Goal: Task Accomplishment & Management: Complete application form

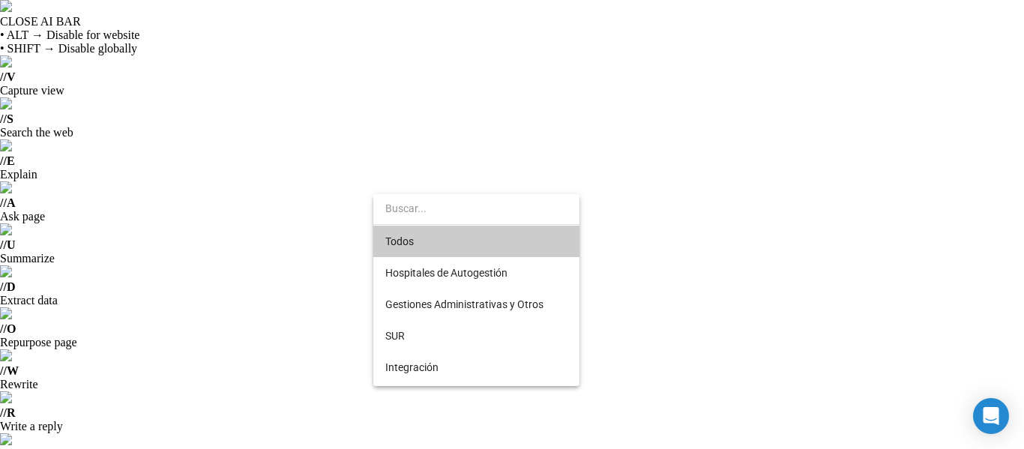
click at [650, 273] on div at bounding box center [512, 224] width 1024 height 449
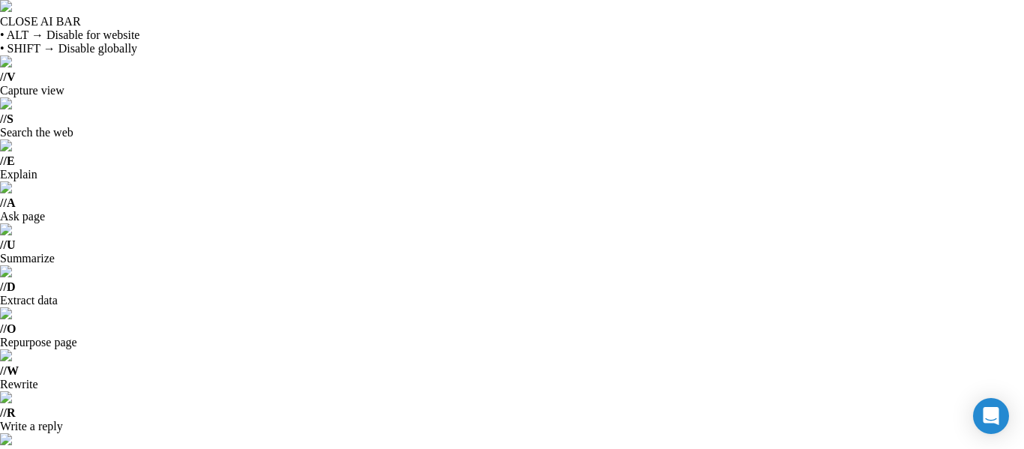
click at [1023, 193] on html "CLOSE AI BAR • ALT → Disable for website • SHIFT → Disable globally // V Captur…" at bounding box center [512, 224] width 1024 height 449
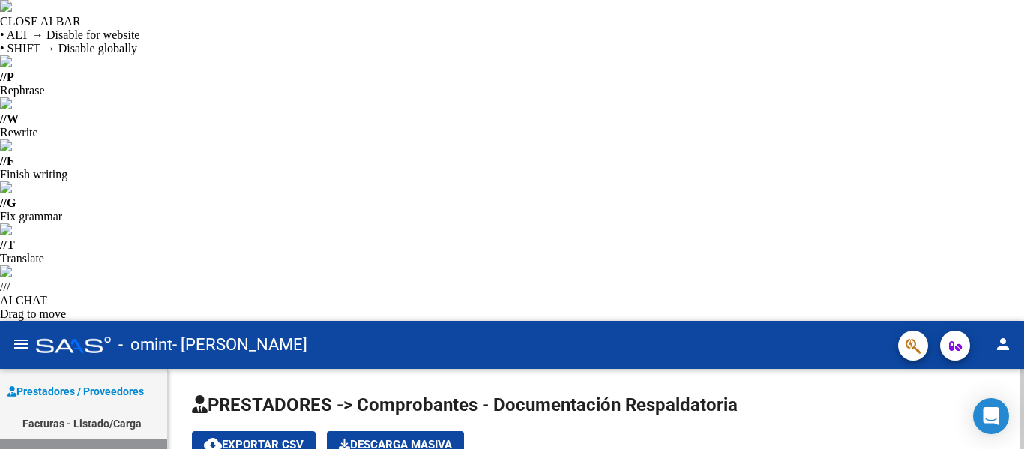
type input "2"
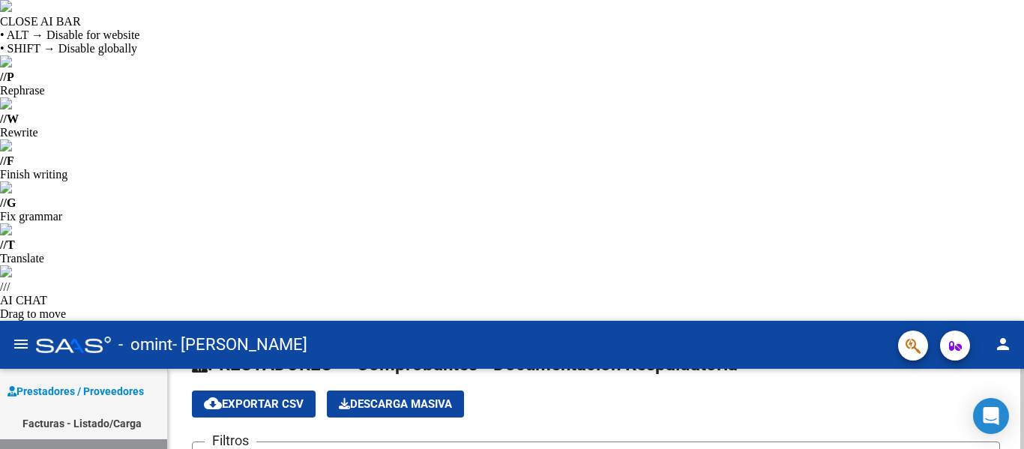
scroll to position [41, 0]
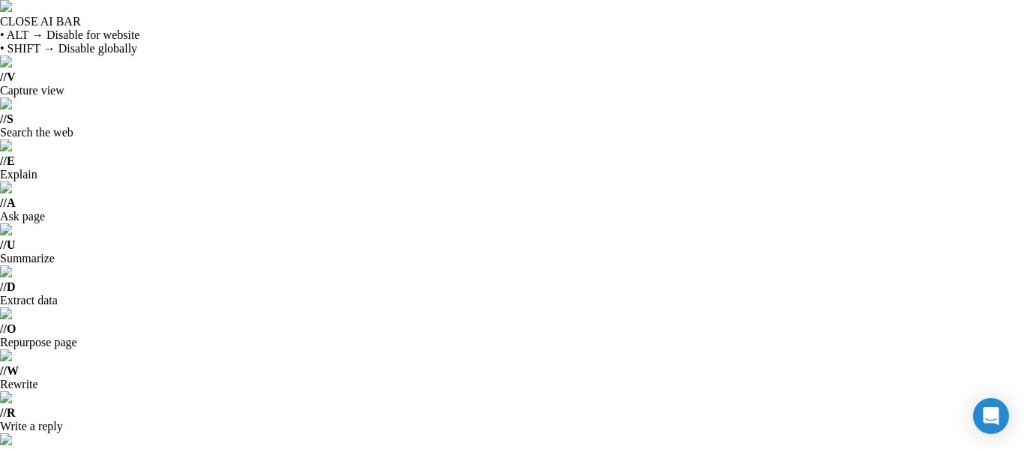
drag, startPoint x: 1023, startPoint y: 146, endPoint x: 1014, endPoint y: 48, distance: 98.6
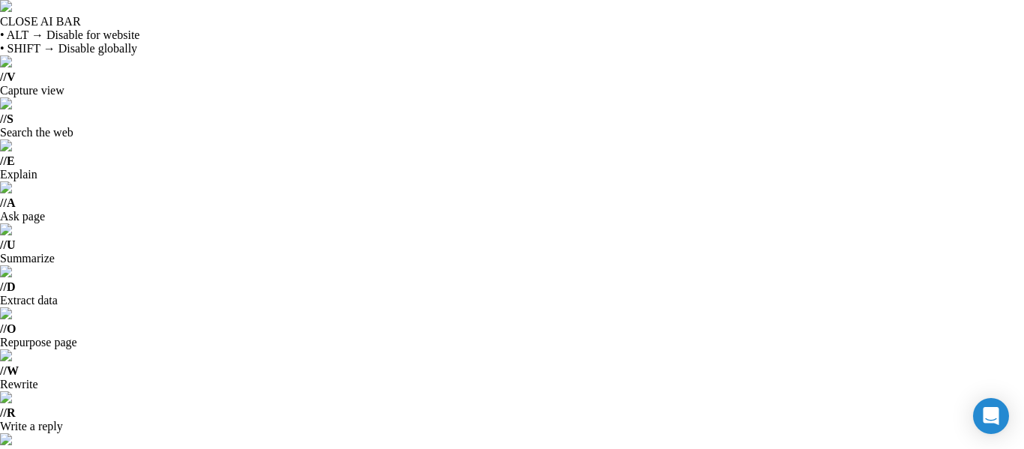
click at [1014, 48] on html "CLOSE AI BAR • ALT → Disable for website • SHIFT → Disable globally // V Captur…" at bounding box center [512, 224] width 1024 height 449
click at [1023, 50] on html "CLOSE AI BAR • ALT → Disable for website • SHIFT → Disable globally // V Captur…" at bounding box center [512, 224] width 1024 height 449
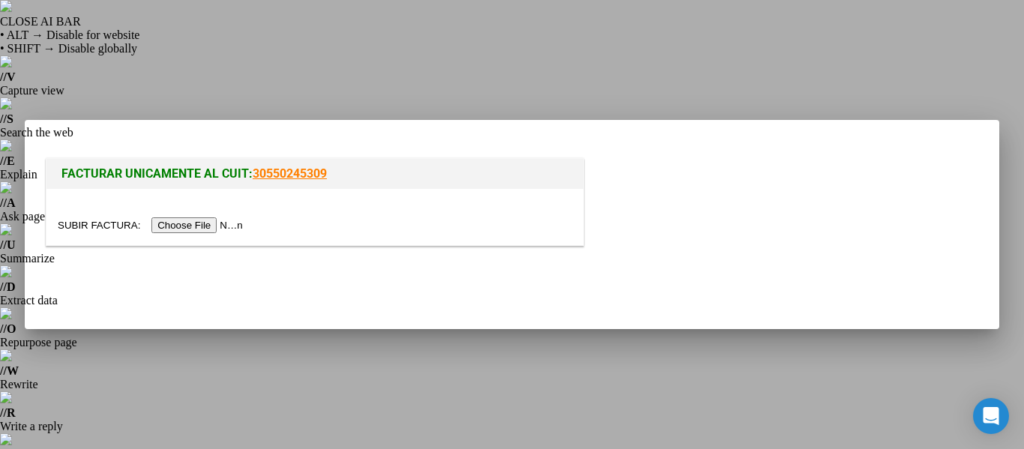
click at [208, 225] on input "file" at bounding box center [153, 225] width 190 height 16
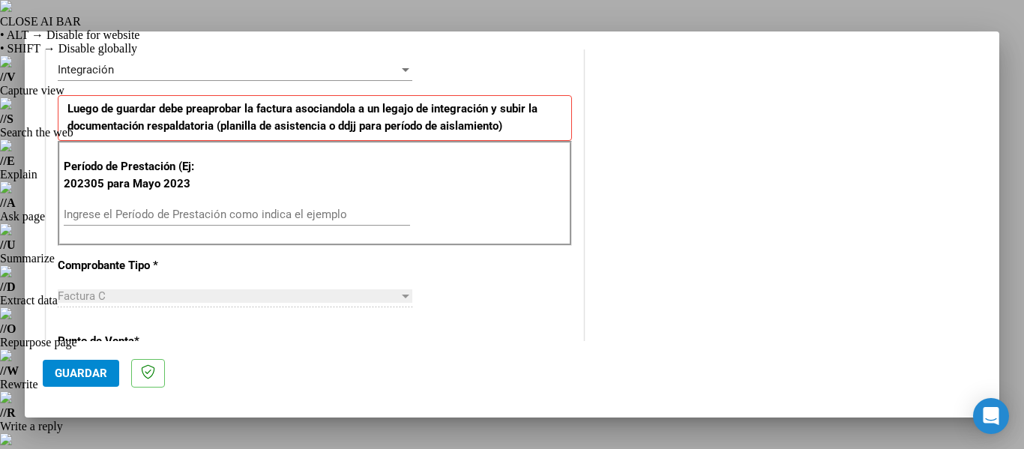
scroll to position [345, 0]
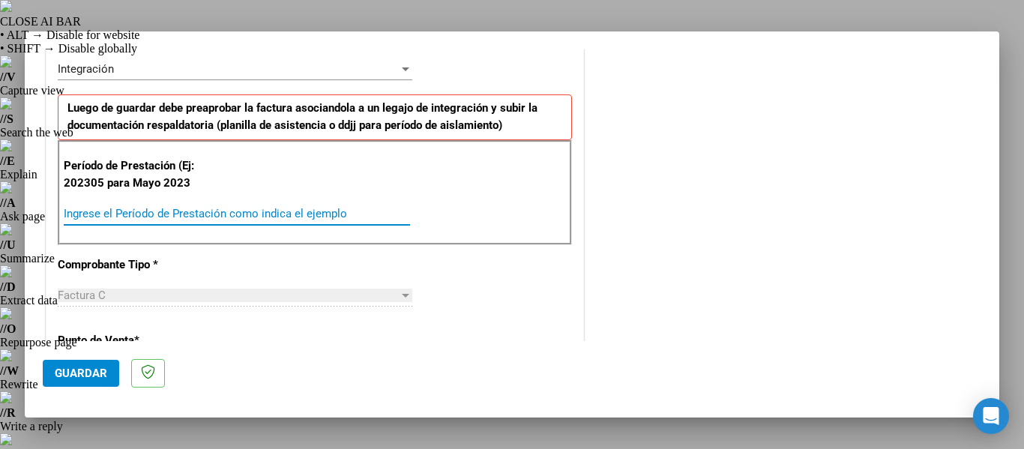
click at [182, 214] on input "Ingrese el Período de Prestación como indica el ejemplo" at bounding box center [237, 213] width 346 height 13
type input "202507"
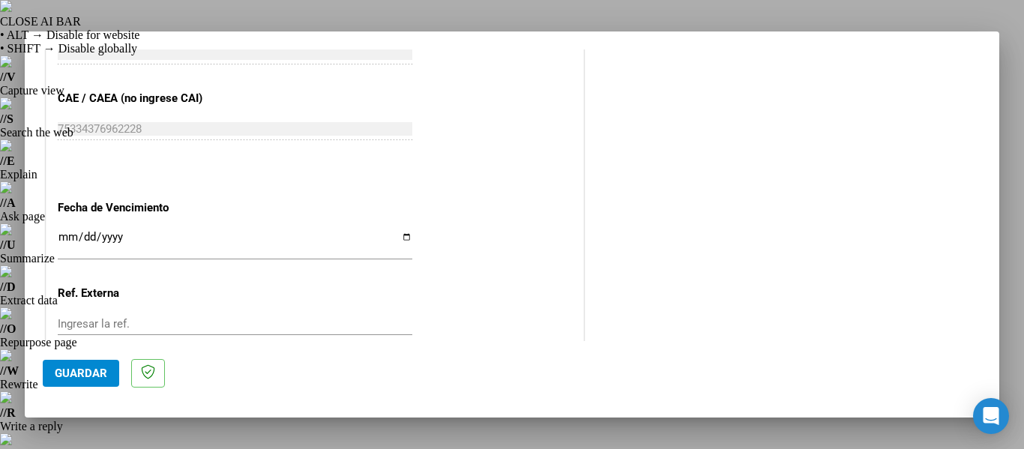
scroll to position [919, 0]
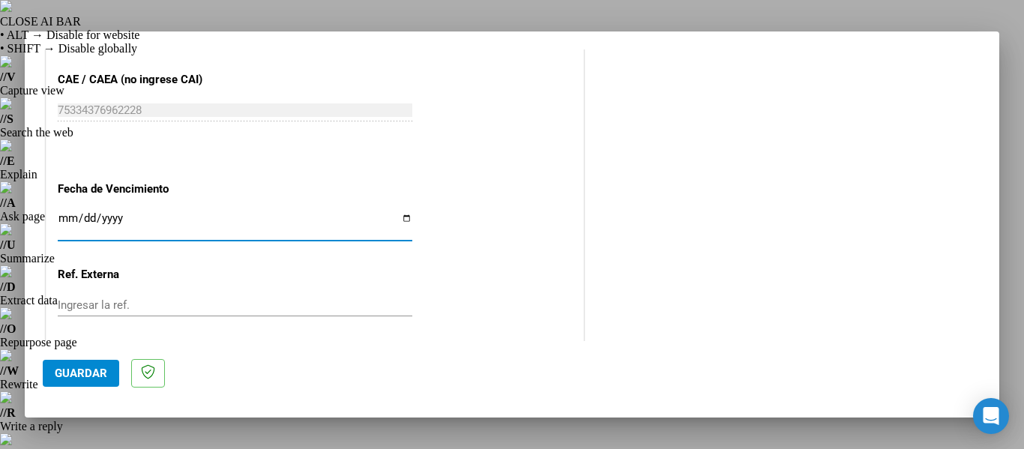
click at [403, 219] on input "Ingresar la fecha" at bounding box center [235, 224] width 354 height 24
type input "[DATE]"
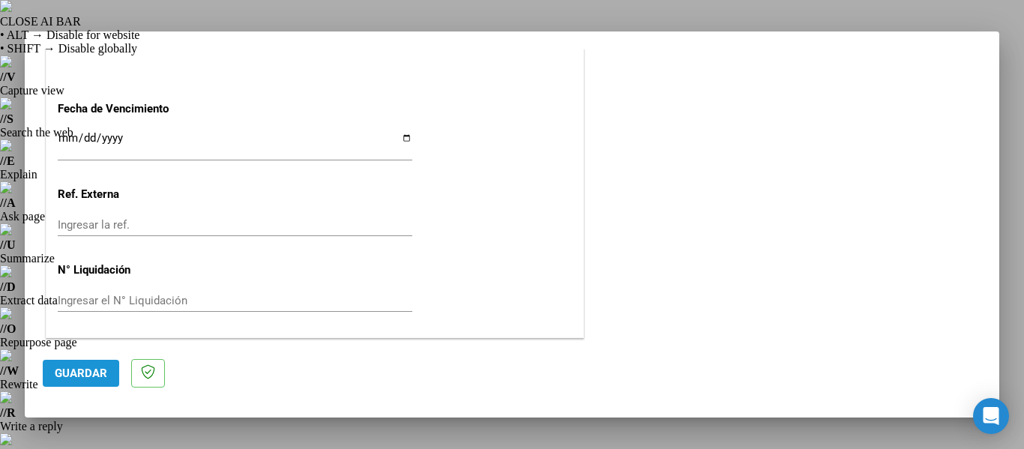
click at [86, 369] on span "Guardar" at bounding box center [81, 372] width 52 height 13
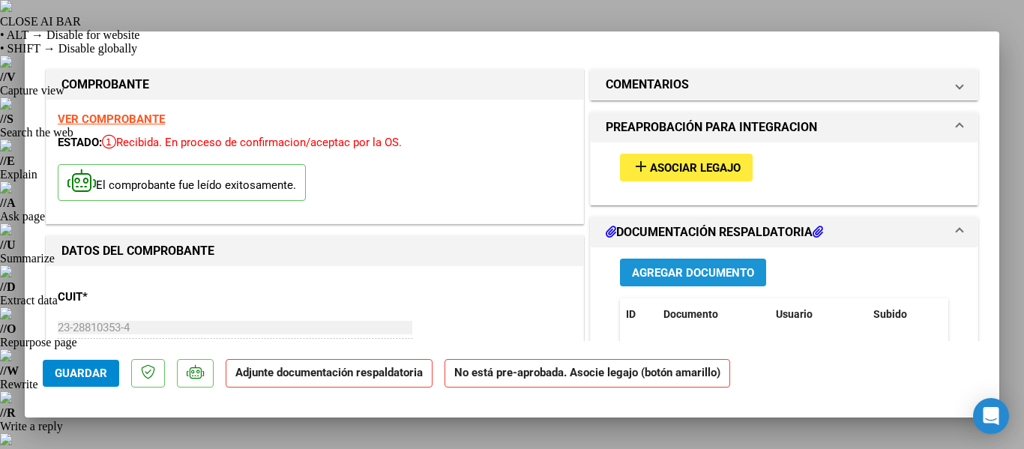
click at [673, 274] on span "Agregar Documento" at bounding box center [693, 272] width 122 height 13
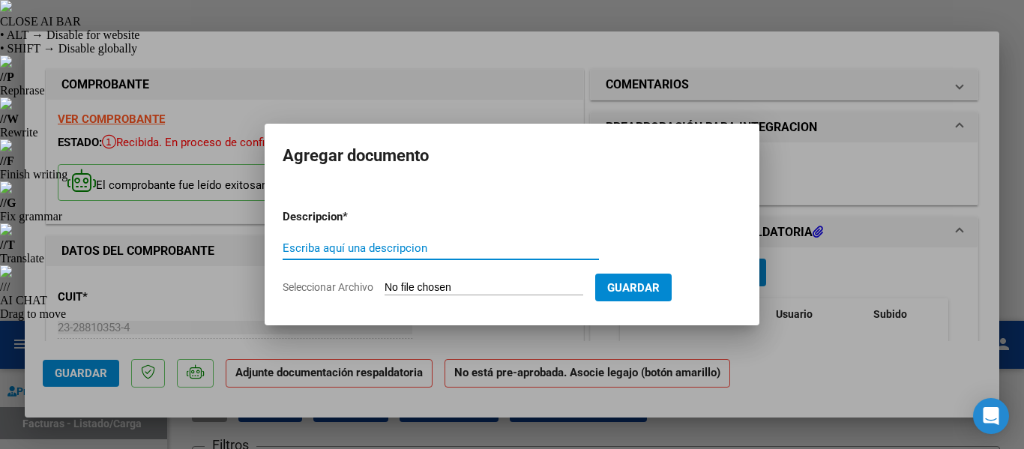
click at [425, 250] on input "Escriba aquí una descripcion" at bounding box center [440, 247] width 316 height 13
type input "asistencia"
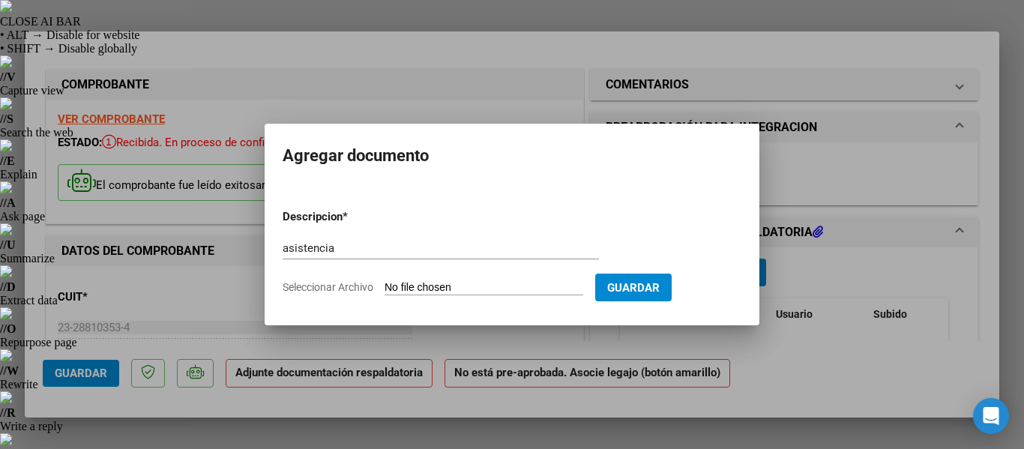
drag, startPoint x: 509, startPoint y: 279, endPoint x: 486, endPoint y: 286, distance: 24.2
click at [486, 286] on form "Descripcion * asistencia Escriba aquí una descripcion Seleccionar Archivo Guard…" at bounding box center [511, 251] width 459 height 109
click at [486, 286] on input "Seleccionar Archivo" at bounding box center [483, 288] width 199 height 14
type input "C:\fakepath\CamScanner [DATE] 11.49.pdf"
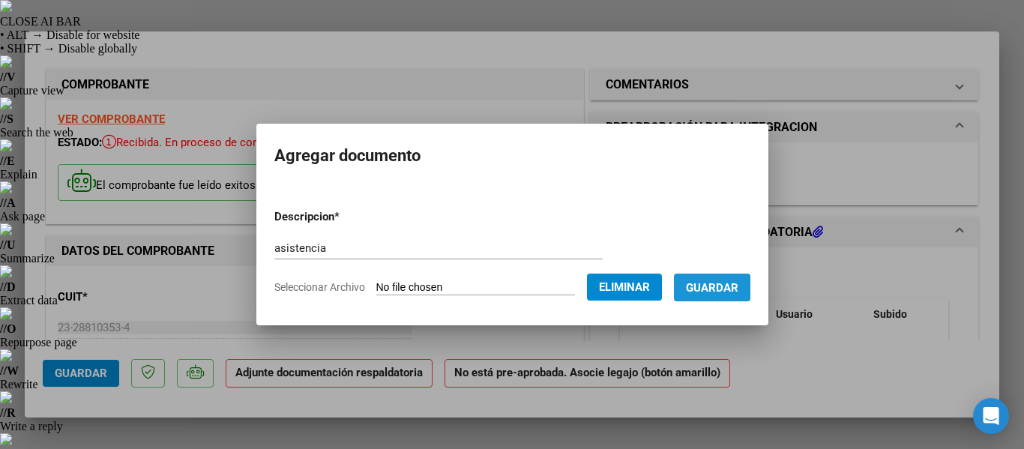
click at [711, 285] on span "Guardar" at bounding box center [712, 287] width 52 height 13
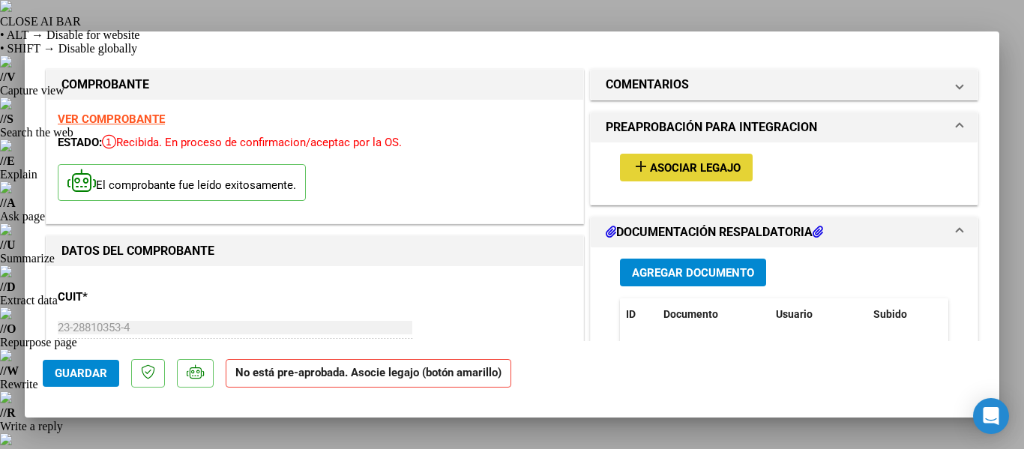
click at [664, 164] on span "Asociar Legajo" at bounding box center [695, 167] width 91 height 13
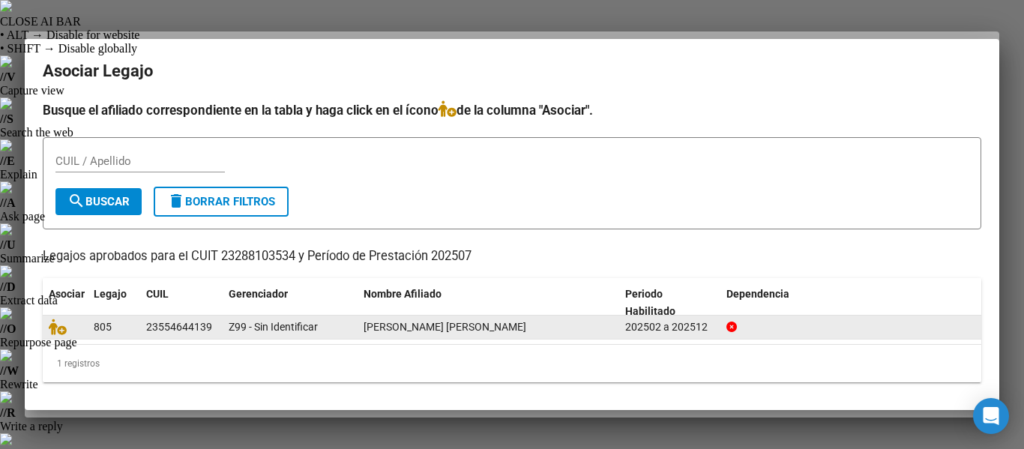
click at [77, 336] on div at bounding box center [65, 326] width 33 height 17
click at [61, 329] on icon at bounding box center [58, 326] width 18 height 16
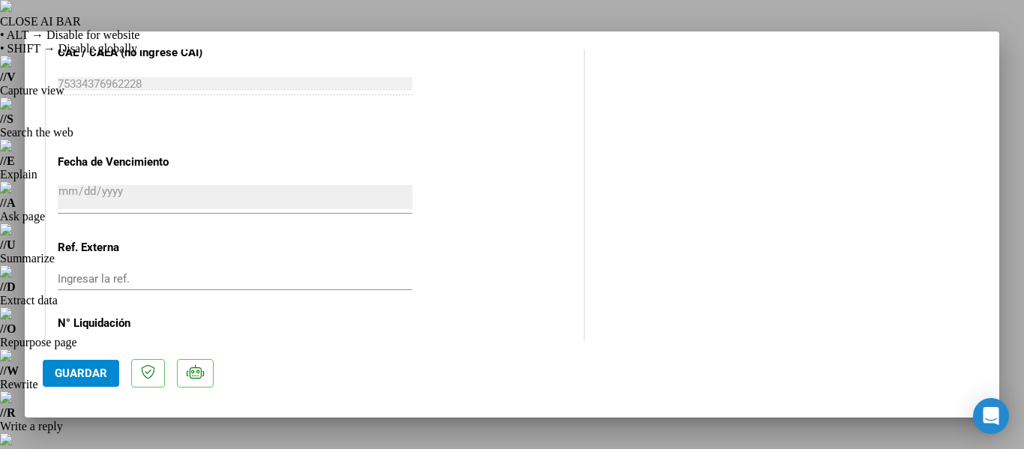
scroll to position [1050, 0]
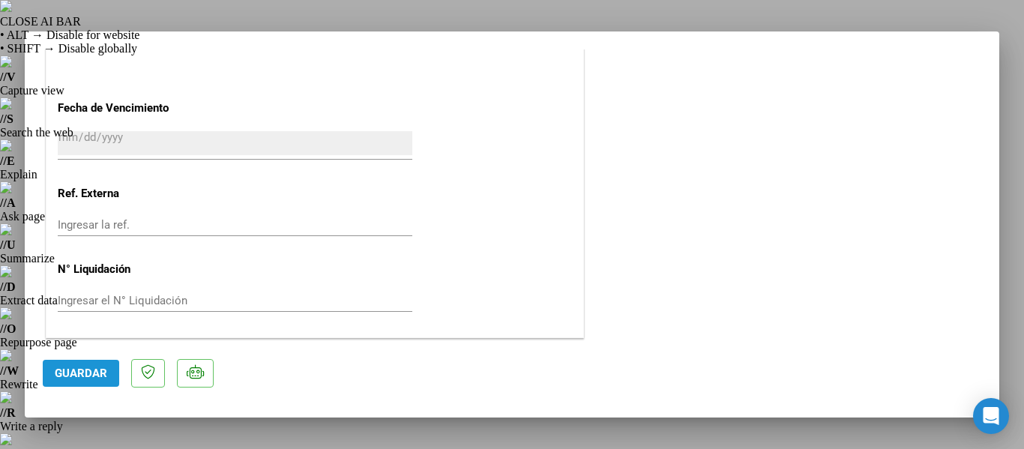
click at [72, 374] on span "Guardar" at bounding box center [81, 372] width 52 height 13
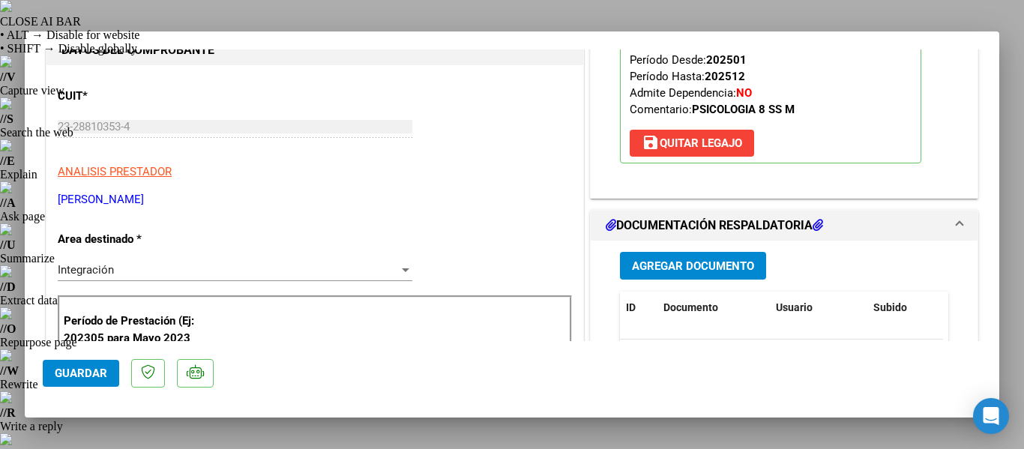
scroll to position [0, 0]
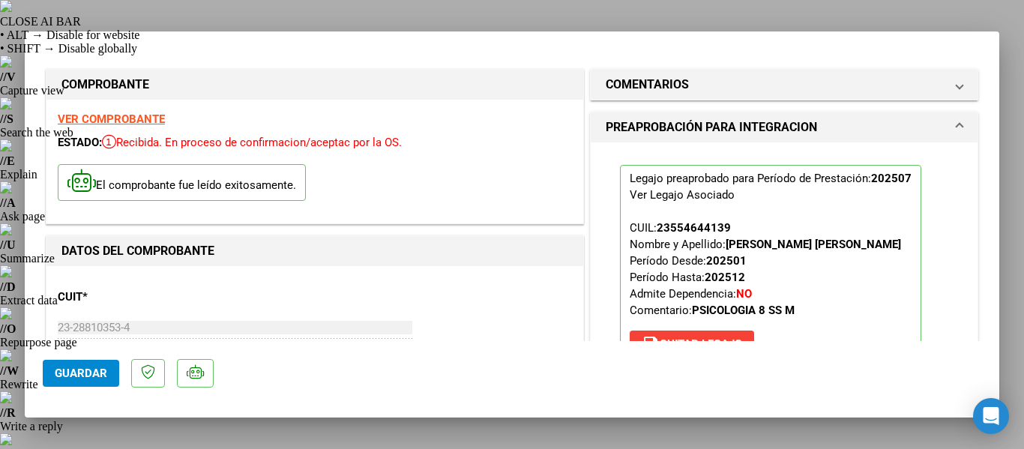
click at [14, 174] on div at bounding box center [512, 224] width 1024 height 449
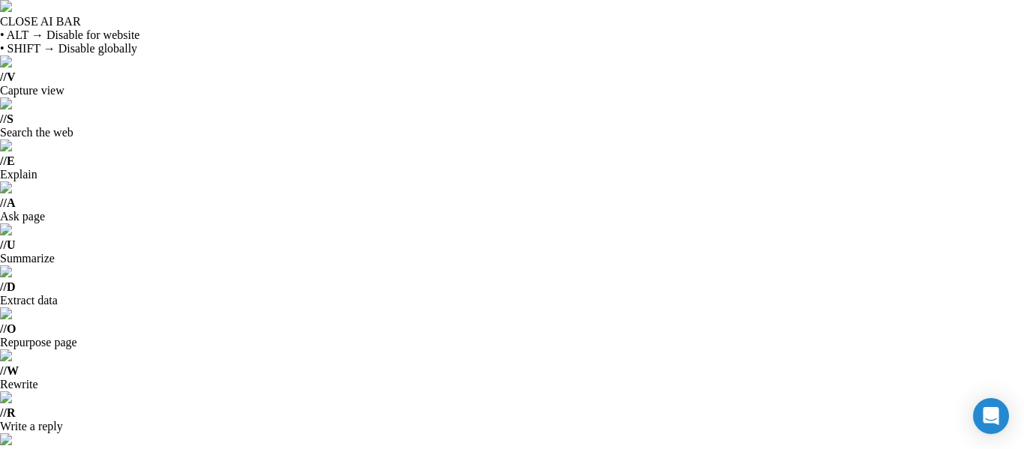
scroll to position [460, 0]
